Goal: Register for event/course

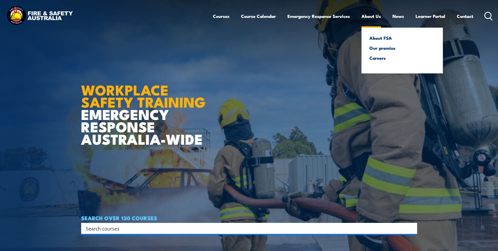
click at [371, 17] on link "About Us" at bounding box center [371, 16] width 19 height 14
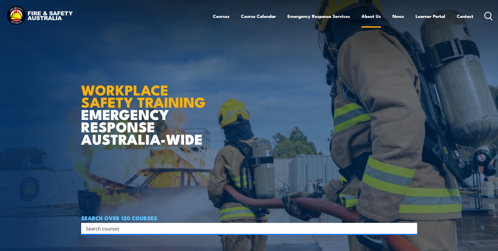
click at [373, 14] on link "About Us" at bounding box center [371, 16] width 19 height 14
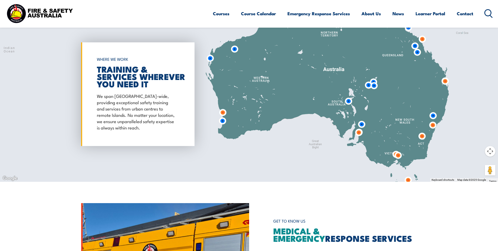
scroll to position [961, 0]
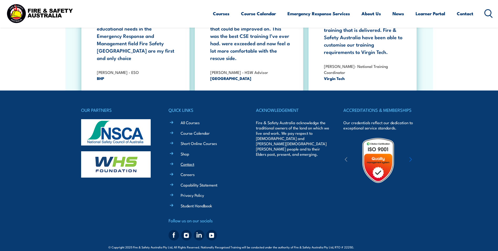
click at [193, 161] on link "Contact" at bounding box center [188, 164] width 14 height 6
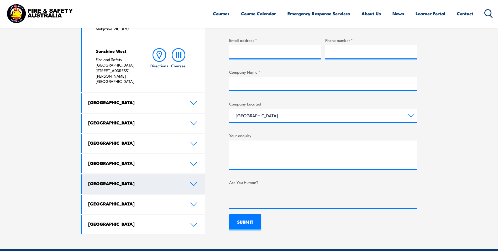
scroll to position [236, 0]
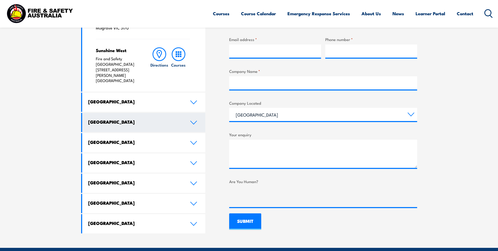
click at [192, 120] on icon at bounding box center [193, 122] width 7 height 4
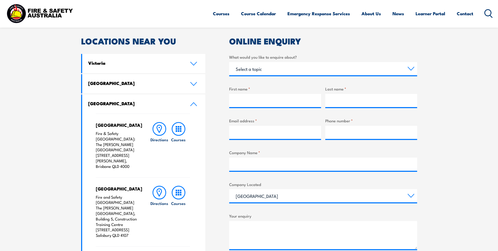
scroll to position [131, 0]
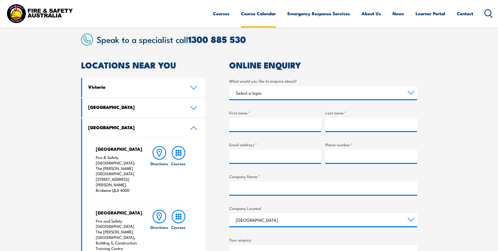
click at [250, 10] on link "Course Calendar" at bounding box center [258, 14] width 35 height 14
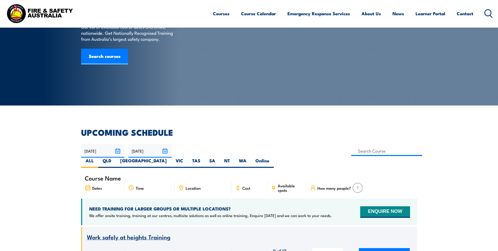
scroll to position [26, 0]
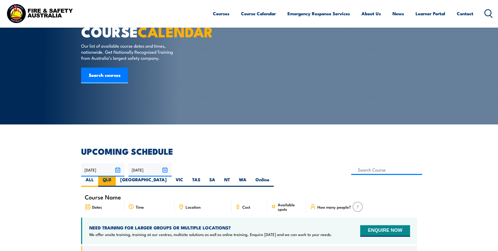
click at [116, 176] on label "QLD" at bounding box center [107, 181] width 18 height 10
click at [115, 176] on input "QLD" at bounding box center [112, 177] width 3 height 3
radio input "true"
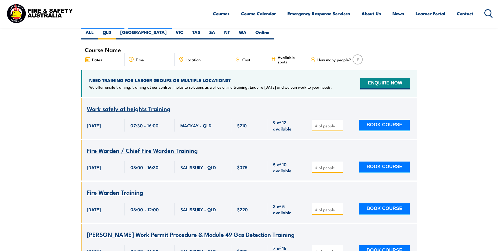
drag, startPoint x: 437, startPoint y: 53, endPoint x: 467, endPoint y: 49, distance: 30.8
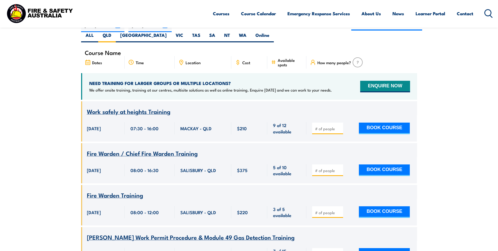
scroll to position [231, 0]
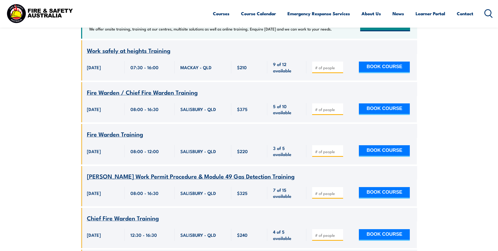
drag, startPoint x: 135, startPoint y: 82, endPoint x: 328, endPoint y: 84, distance: 192.5
click at [328, 89] on div "Fire Warden / Chief Fire Warden Training" at bounding box center [249, 92] width 325 height 7
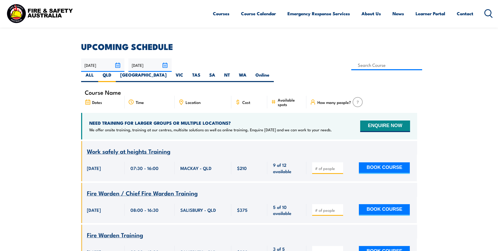
scroll to position [131, 0]
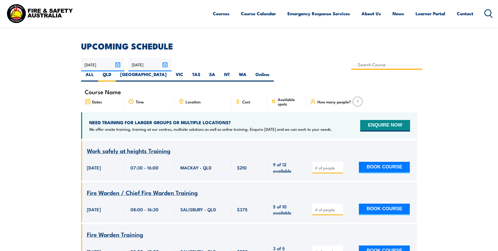
click at [351, 63] on input at bounding box center [386, 64] width 71 height 10
type input "Chief Fire Warden Training"
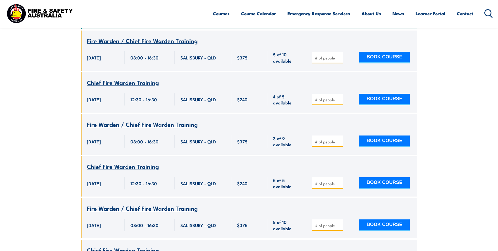
scroll to position [215, 0]
